Goal: Navigation & Orientation: Find specific page/section

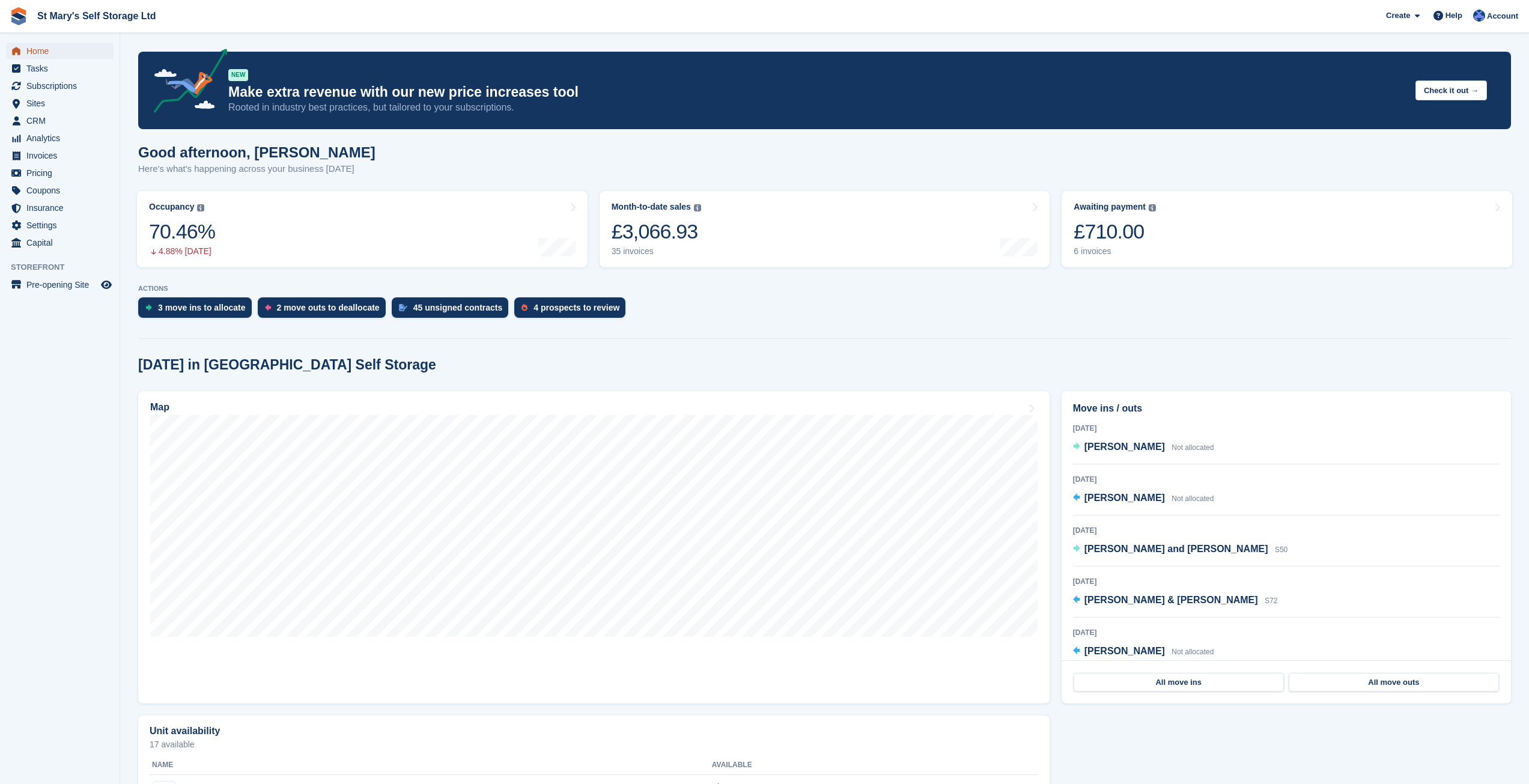
click at [43, 51] on span "Home" at bounding box center [63, 51] width 72 height 17
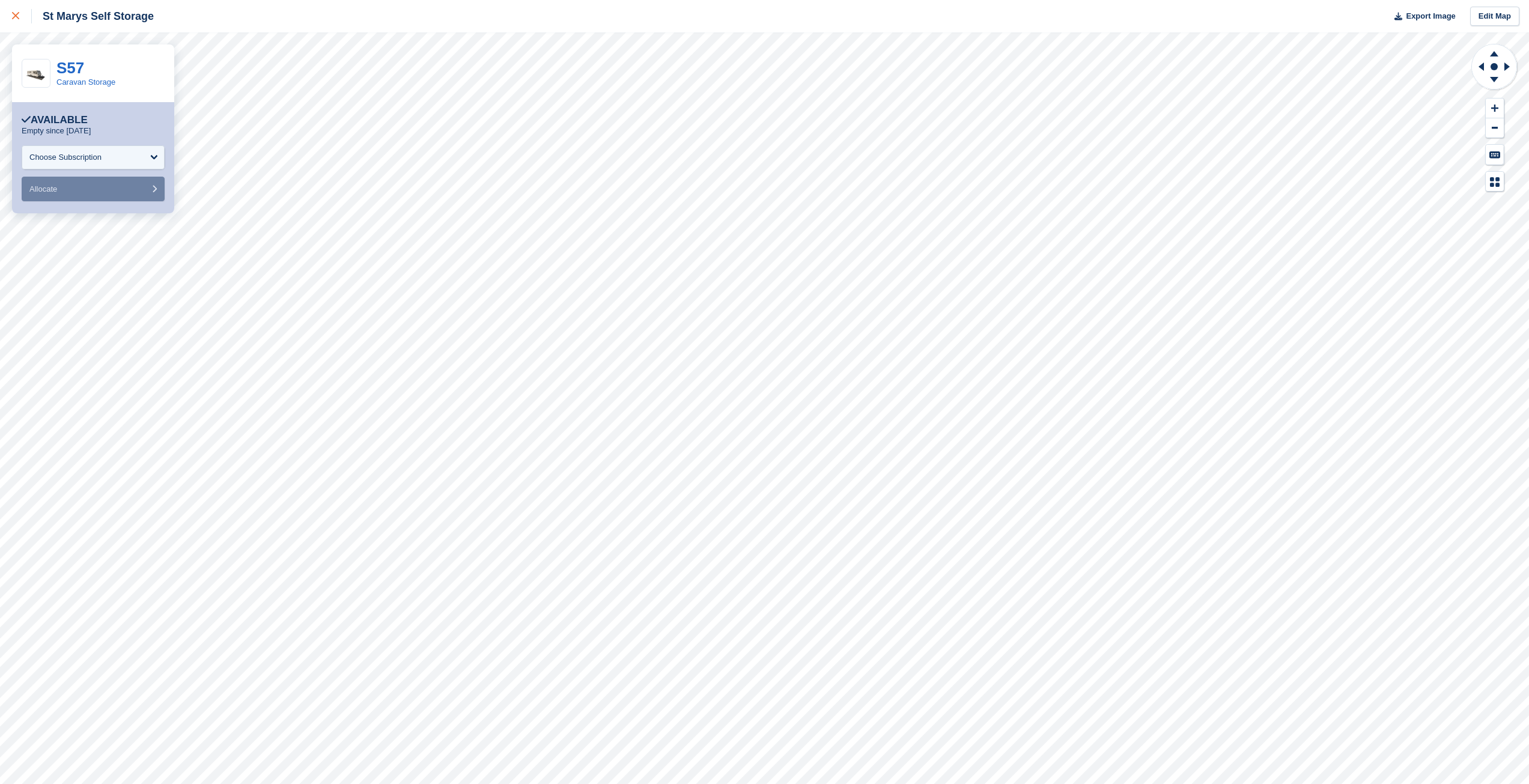
click at [19, 17] on icon at bounding box center [16, 16] width 7 height 7
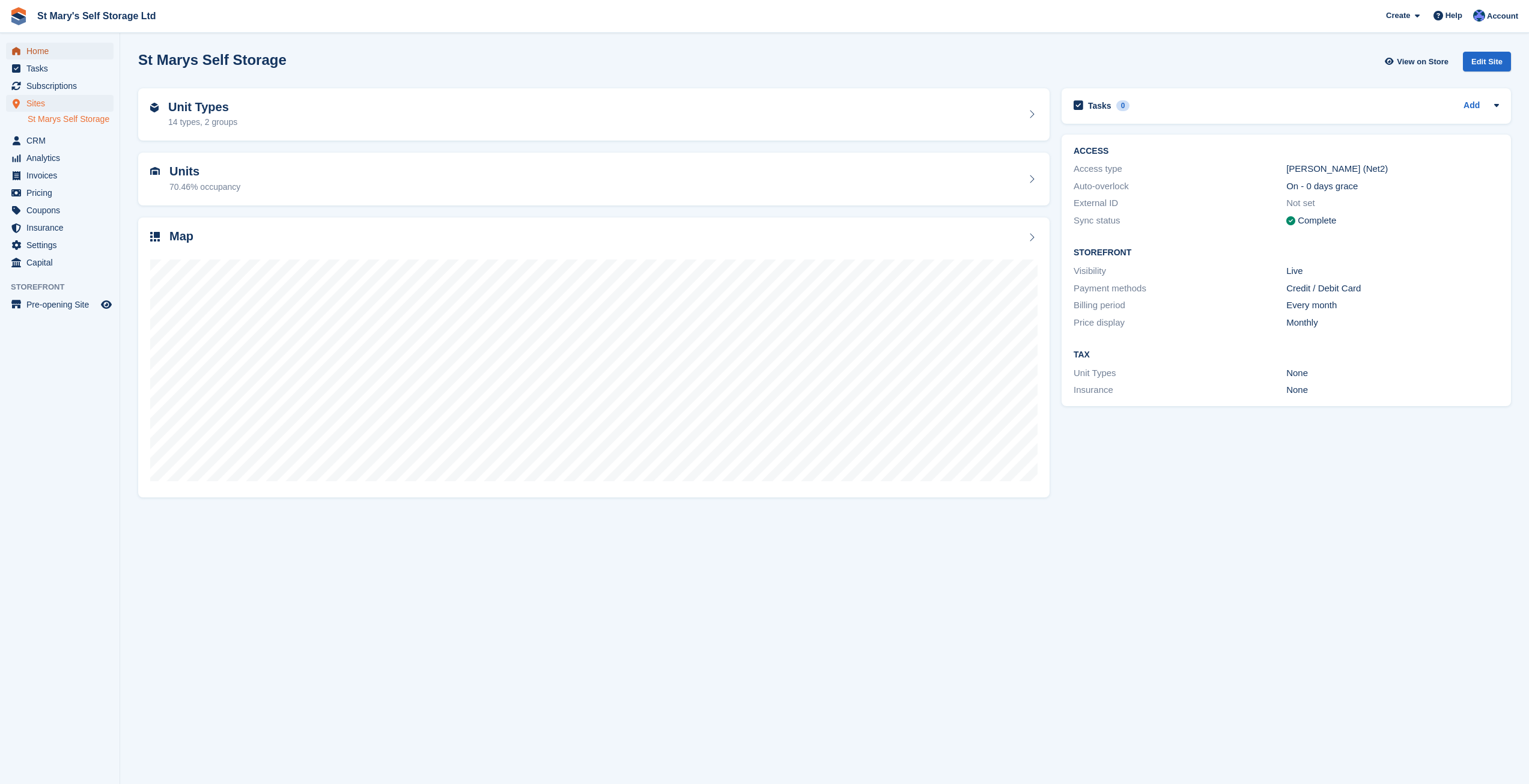
click at [48, 56] on span "Home" at bounding box center [63, 51] width 72 height 17
